Goal: Information Seeking & Learning: Find specific fact

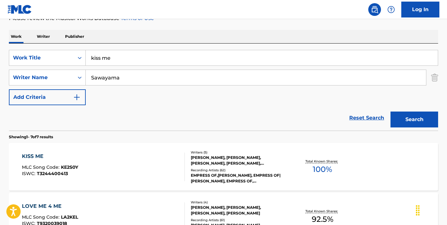
scroll to position [59, 0]
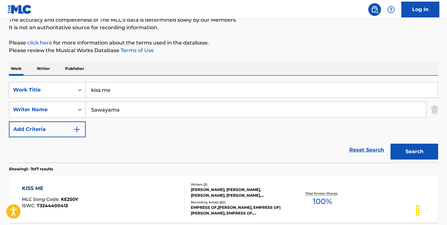
click at [105, 93] on input "kiss me" at bounding box center [262, 89] width 352 height 15
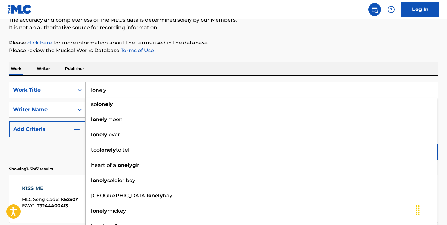
type input "lonely"
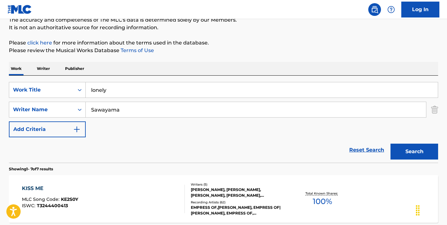
click at [67, 151] on div "Reset Search Search" at bounding box center [223, 149] width 429 height 25
click at [113, 110] on input "Sawayama" at bounding box center [256, 109] width 341 height 15
type input "[PERSON_NAME]"
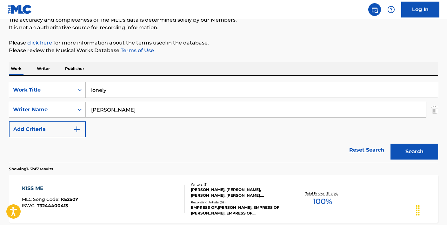
click at [391, 144] on button "Search" at bounding box center [415, 152] width 48 height 16
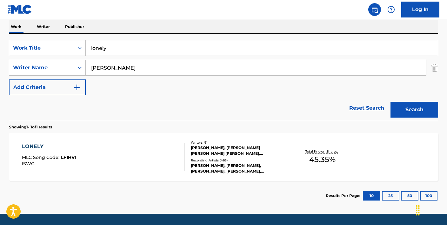
scroll to position [120, 0]
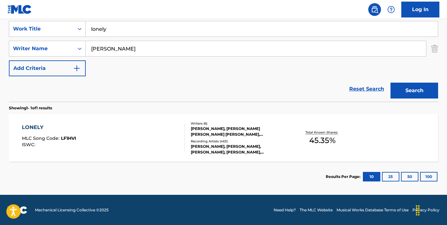
click at [39, 127] on div "LONELY" at bounding box center [49, 128] width 54 height 8
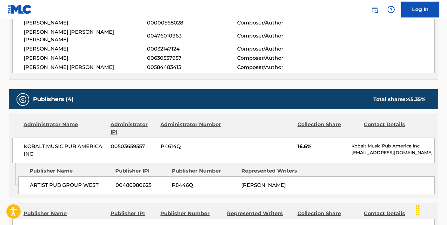
scroll to position [160, 0]
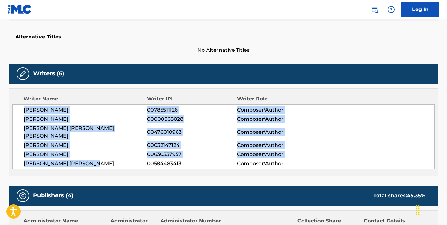
drag, startPoint x: 104, startPoint y: 156, endPoint x: 24, endPoint y: 109, distance: 92.5
click at [24, 109] on div "[PERSON_NAME] 00785511126 Composer/Author [PERSON_NAME] 00000568028 Composer/Au…" at bounding box center [223, 136] width 422 height 65
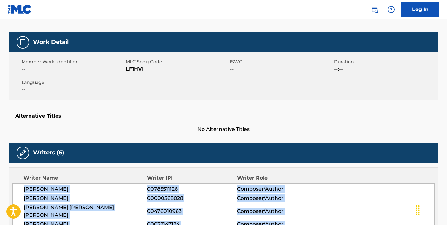
scroll to position [99, 0]
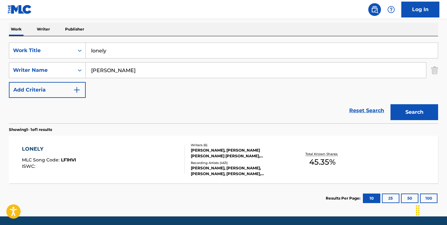
click at [121, 52] on input "lonely" at bounding box center [262, 50] width 352 height 15
paste input "All About That Bass [PERSON_NAME]"
drag, startPoint x: 145, startPoint y: 50, endPoint x: 211, endPoint y: 61, distance: 66.5
click at [211, 61] on div "SearchWithCriteria6063226b-d8eb-4fb7-af03-9f22c47deafb Work Title All About Tha…" at bounding box center [223, 70] width 429 height 55
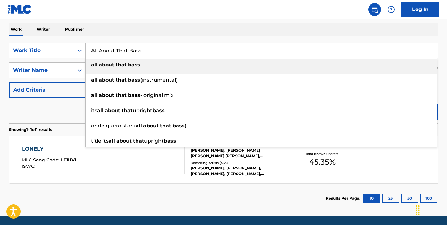
type input "All About That Bass"
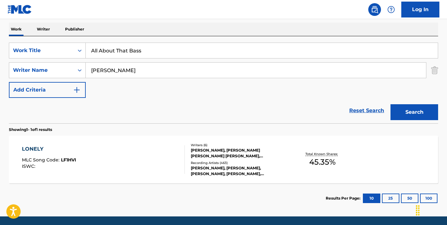
click at [176, 74] on input "[PERSON_NAME]" at bounding box center [256, 70] width 341 height 15
paste input "[PERSON_NAME]"
type input "[PERSON_NAME]"
click at [391, 104] on button "Search" at bounding box center [415, 112] width 48 height 16
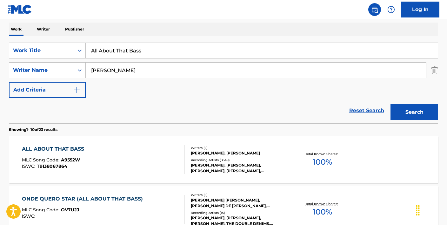
scroll to position [164, 0]
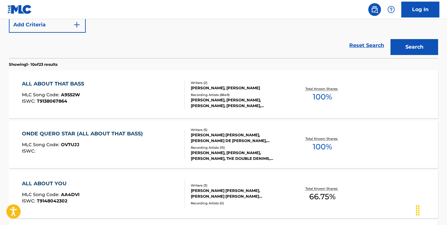
click at [70, 84] on div "ALL ABOUT THAT BASS" at bounding box center [54, 84] width 65 height 8
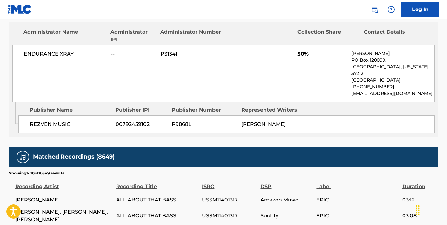
scroll to position [592, 0]
